Goal: Transaction & Acquisition: Purchase product/service

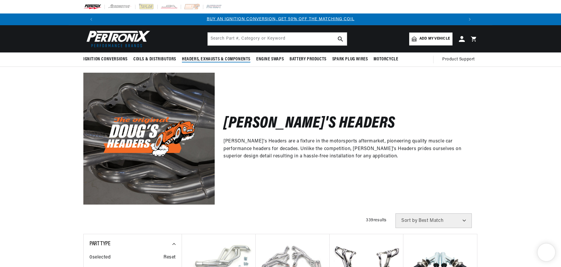
click at [198, 62] on span "Headers, Exhausts & Components" at bounding box center [216, 59] width 68 height 6
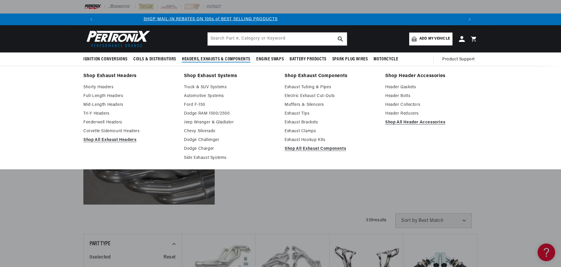
scroll to position [0, 457]
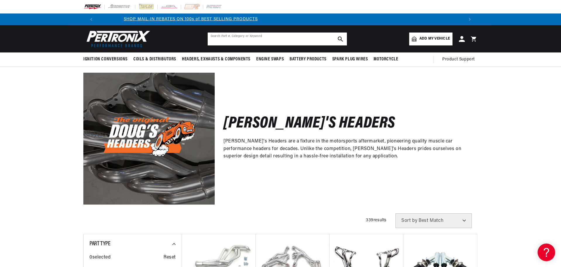
click at [239, 45] on input "text" at bounding box center [277, 38] width 139 height 13
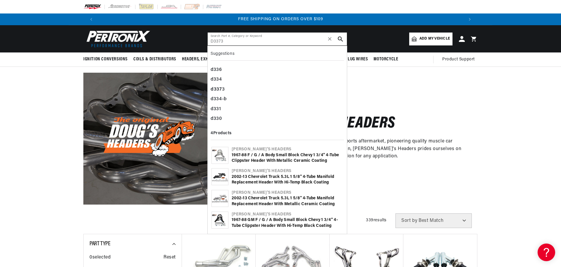
scroll to position [0, 913]
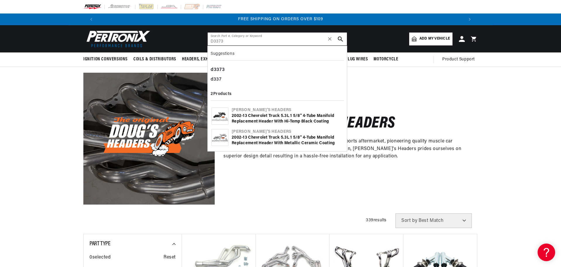
type input "D3373"
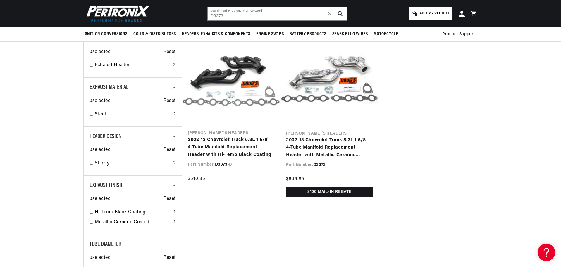
scroll to position [82, 0]
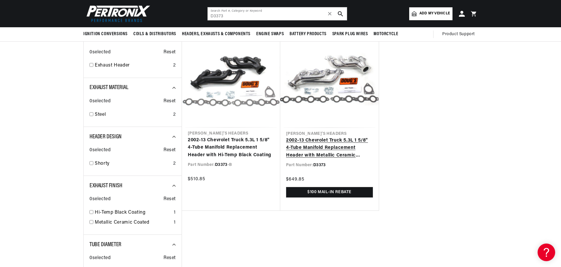
click at [339, 159] on link "2002-13 Chevrolet Truck 5.3L 1 5/8" 4-Tube Manifold Replacement Header with Met…" at bounding box center [329, 148] width 87 height 23
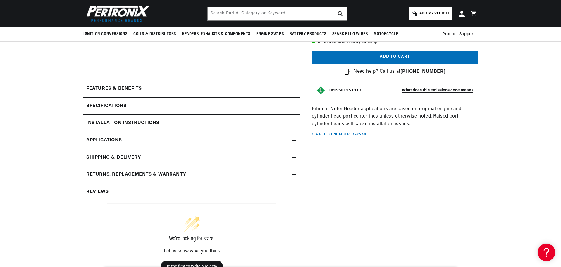
scroll to position [0, 457]
click at [296, 90] on icon at bounding box center [294, 89] width 4 height 4
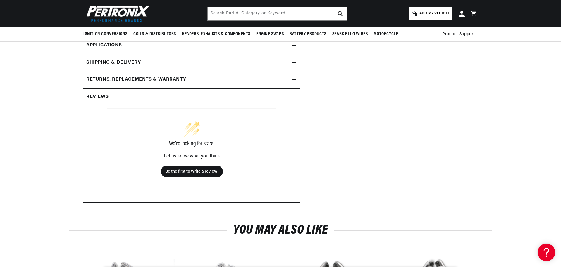
scroll to position [0, 0]
click at [296, 30] on icon at bounding box center [294, 28] width 4 height 4
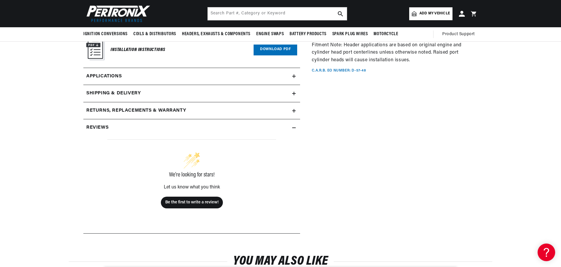
click at [297, 85] on link "Applications" at bounding box center [191, 76] width 217 height 17
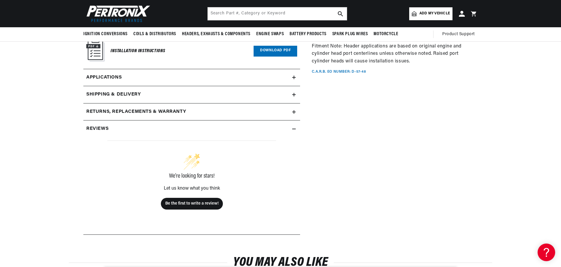
scroll to position [408, 0]
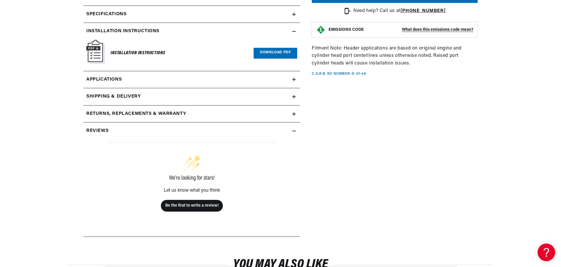
click at [299, 88] on link "Applications" at bounding box center [191, 79] width 217 height 17
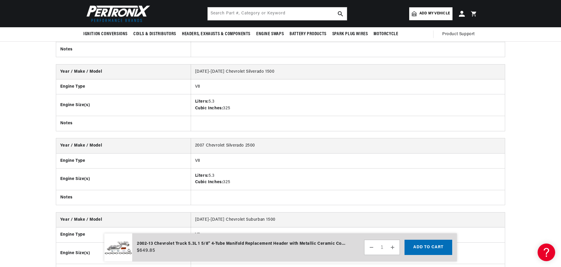
scroll to position [964, 0]
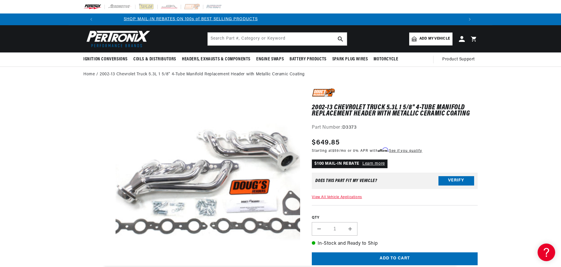
click at [450, 42] on span "Add my vehicle" at bounding box center [435, 39] width 30 height 6
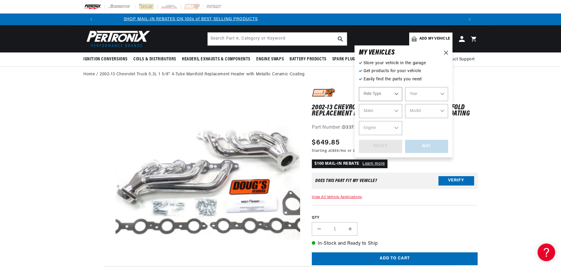
select select "Automotive"
click at [402, 101] on select "Automotive Agricultural Industrial Marine Motorcycle" at bounding box center [380, 94] width 43 height 14
click at [448, 101] on select "Year 2022 2021 2020 2019 2018 2017 2016 2015 2014 2013 2012 2011 2010 2009 2008…" at bounding box center [426, 94] width 43 height 14
select select "2013"
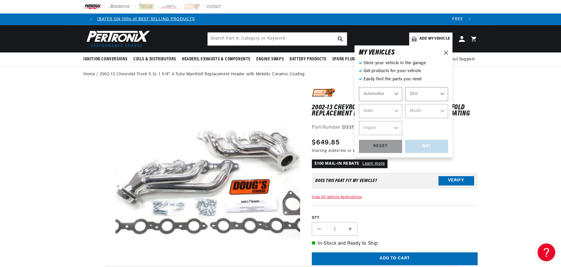
click at [448, 94] on select "Year 2022 2021 2020 2019 2018 2017 2016 2015 2014 2013 2012 2011 2010 2009 2008…" at bounding box center [426, 94] width 43 height 14
select select "2013"
click at [402, 118] on select "Make Cadillac Chevrolet Chrysler Dodge Ford GMC INFINITI Jeep Nissan Ram Scion …" at bounding box center [380, 111] width 43 height 14
select select "Chevrolet"
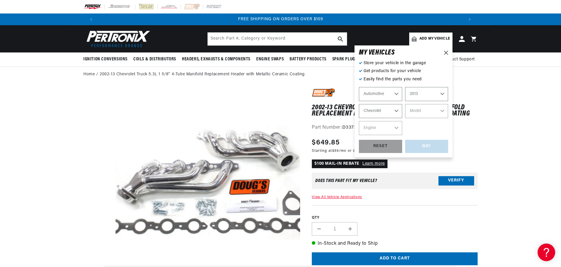
click at [402, 116] on select "Make Cadillac Chevrolet Chrysler Dodge Ford GMC INFINITI Jeep Nissan Ram Scion …" at bounding box center [380, 111] width 43 height 14
select select "Chevrolet"
click at [448, 118] on select "Model Avalanche Camaro Caprice Corvette Express 1500 Express 2500 Express 3500 …" at bounding box center [426, 111] width 43 height 14
select select "Silverado-1500"
click at [448, 116] on select "Model Avalanche Camaro Caprice Corvette Express 1500 Express 2500 Express 3500 …" at bounding box center [426, 111] width 43 height 14
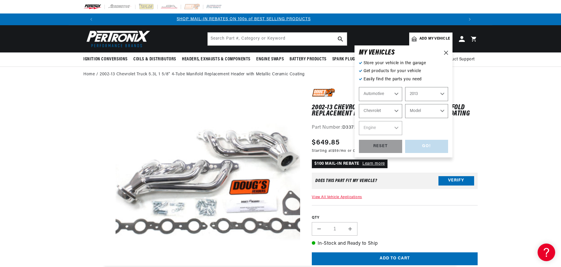
select select "Silverado-1500"
click at [402, 135] on select "Engine 4.3L 4.8L 5.3L 6.0L 6.2L" at bounding box center [380, 128] width 43 height 14
select select "5.3L"
click at [402, 135] on select "Engine 4.3L 4.8L 5.3L 6.0L 6.2L" at bounding box center [380, 128] width 43 height 14
select select "5.3L"
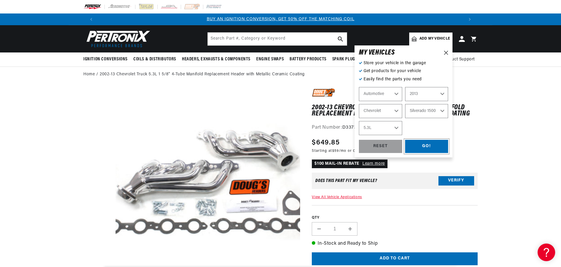
click at [448, 153] on div "GO!" at bounding box center [426, 146] width 43 height 13
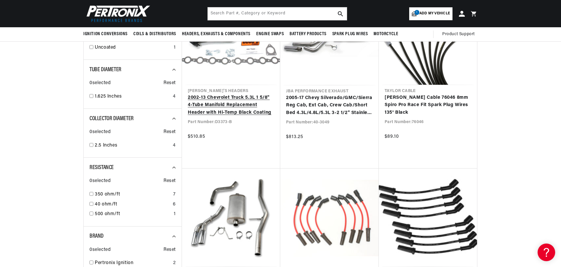
scroll to position [0, 913]
click at [212, 114] on link "2002-13 Chevrolet Truck 5.3L 1 5/8" 4-Tube Manifold Replacement Header with Hi-…" at bounding box center [231, 105] width 87 height 23
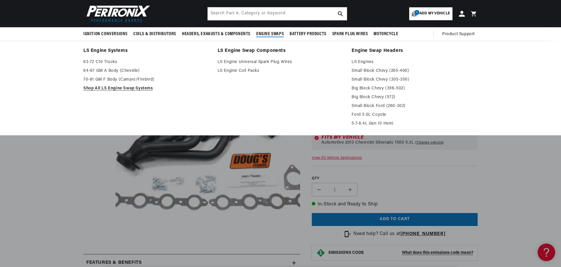
scroll to position [0, 457]
click at [378, 66] on link "LS Engines" at bounding box center [415, 62] width 126 height 7
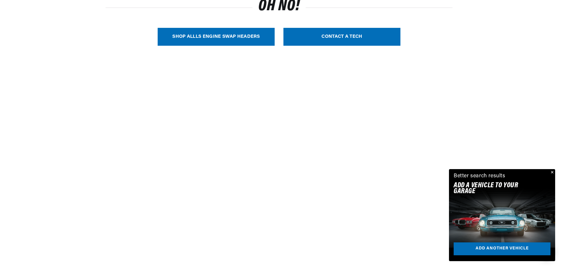
scroll to position [171, 0]
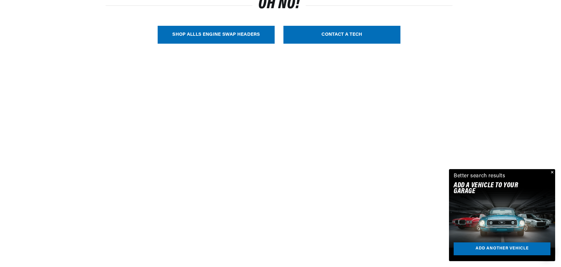
click at [227, 44] on link "SHOP ALL LS Engine Swap Headers" at bounding box center [216, 35] width 117 height 18
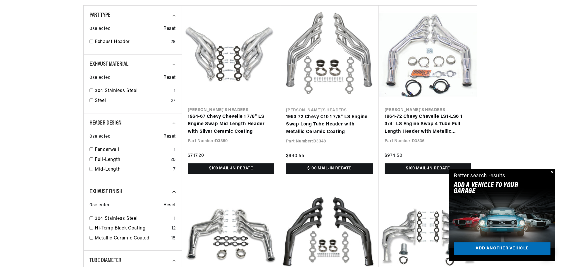
scroll to position [0, 457]
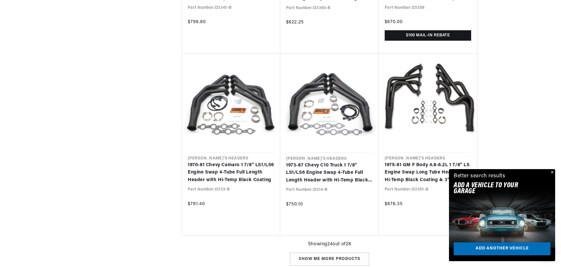
scroll to position [0, 913]
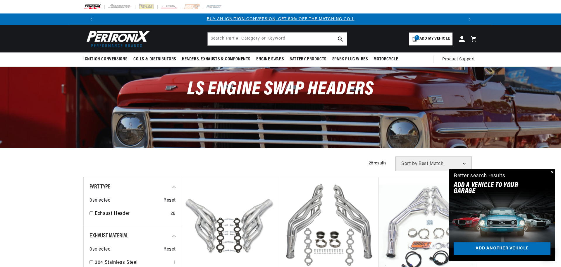
click at [551, 169] on button "Close" at bounding box center [551, 172] width 7 height 7
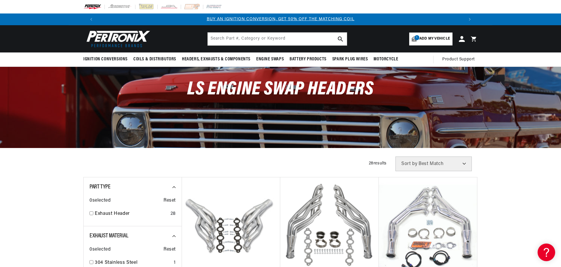
click at [453, 42] on link "1 Add my vehicle" at bounding box center [430, 38] width 43 height 13
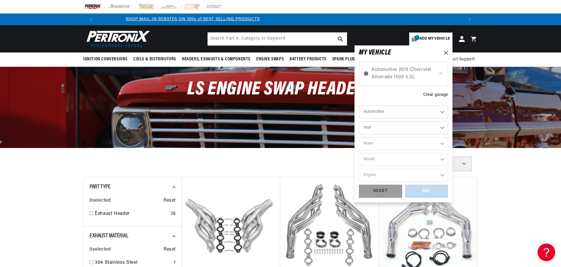
scroll to position [0, 457]
click at [453, 42] on link "1 Add my vehicle" at bounding box center [430, 38] width 43 height 13
click at [436, 81] on span "Automotive 2013 Chevrolet Silverado 1500 5.3L" at bounding box center [404, 73] width 64 height 15
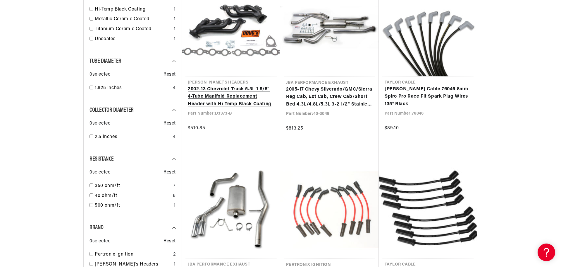
scroll to position [0, 913]
click at [203, 108] on link "2002-13 Chevrolet Truck 5.3L 1 5/8" 4-Tube Manifold Replacement Header with Hi-…" at bounding box center [231, 96] width 87 height 23
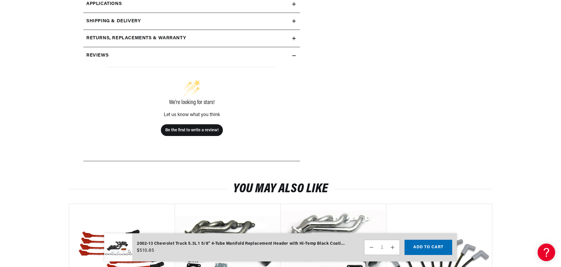
click at [294, 6] on icon at bounding box center [294, 4] width 0 height 4
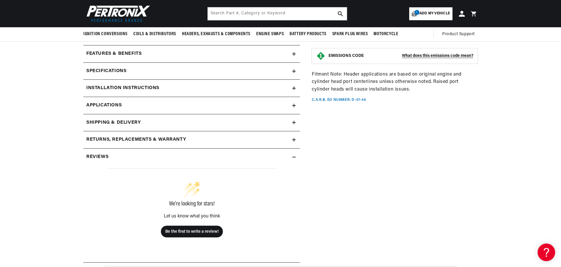
scroll to position [0, 913]
